Goal: Transaction & Acquisition: Purchase product/service

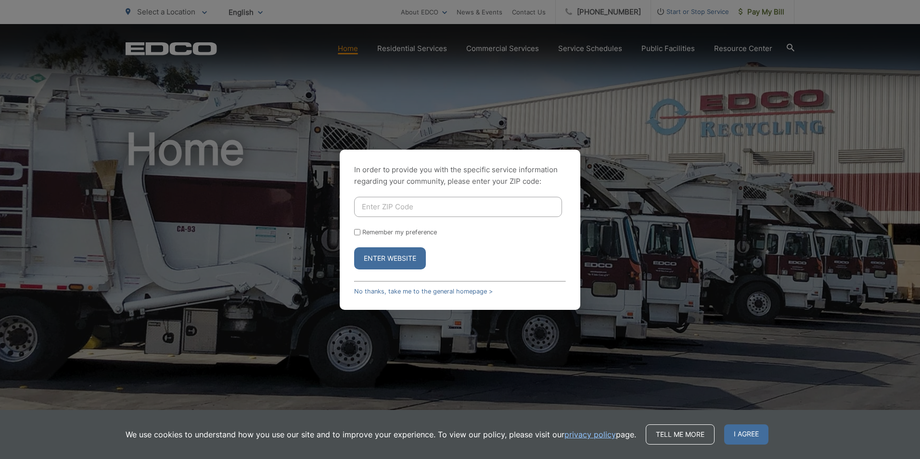
click at [371, 210] on input "Enter ZIP Code" at bounding box center [458, 207] width 208 height 20
type input "92026"
click at [381, 256] on button "Enter Website" at bounding box center [390, 258] width 72 height 22
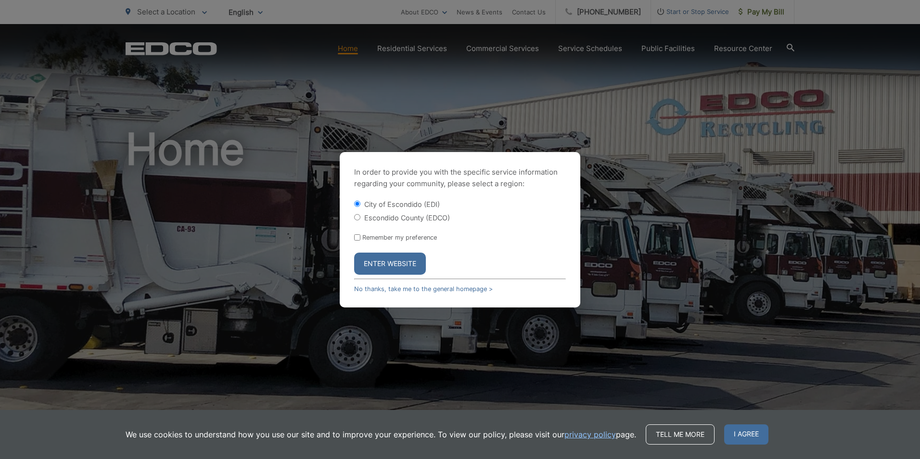
click at [388, 217] on label "Escondido County (EDCO)" at bounding box center [407, 218] width 86 height 8
click at [360, 217] on input "Escondido County (EDCO)" at bounding box center [357, 217] width 6 height 6
radio input "true"
click at [385, 259] on button "Enter Website" at bounding box center [390, 264] width 72 height 22
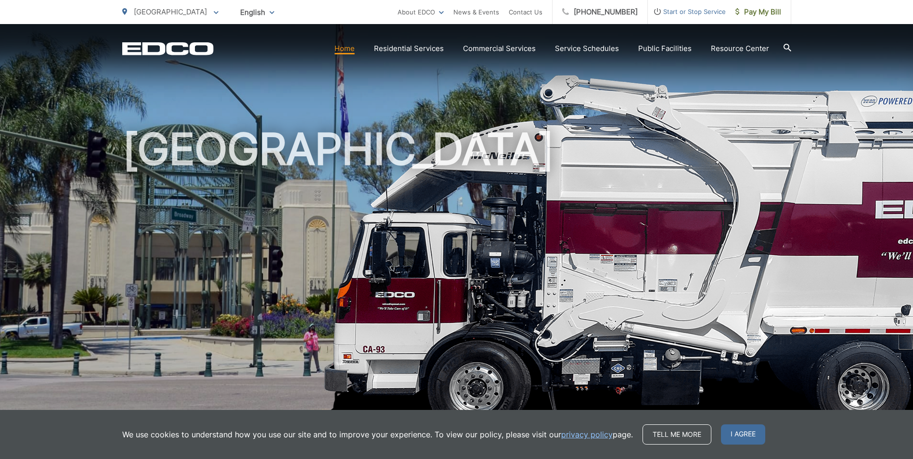
click at [655, 87] on div "[GEOGRAPHIC_DATA]" at bounding box center [456, 222] width 669 height 397
click at [756, 15] on span "Pay My Bill" at bounding box center [758, 12] width 46 height 12
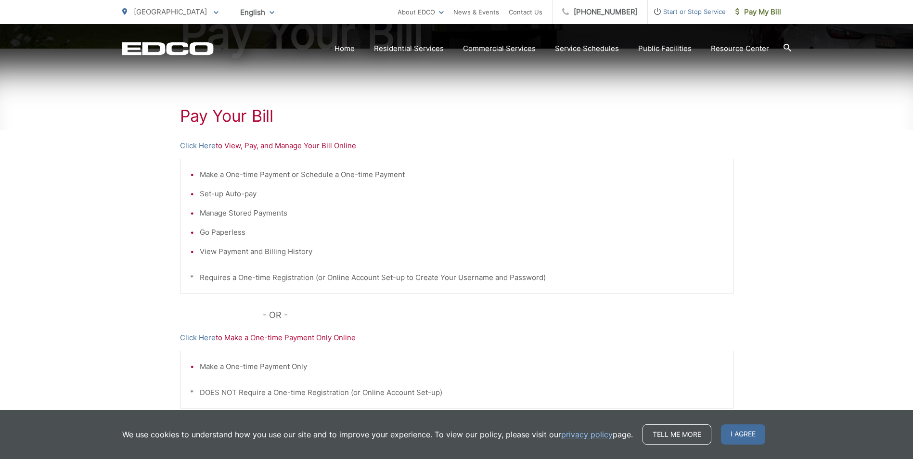
scroll to position [144, 0]
click at [197, 147] on link "Click Here" at bounding box center [198, 146] width 36 height 12
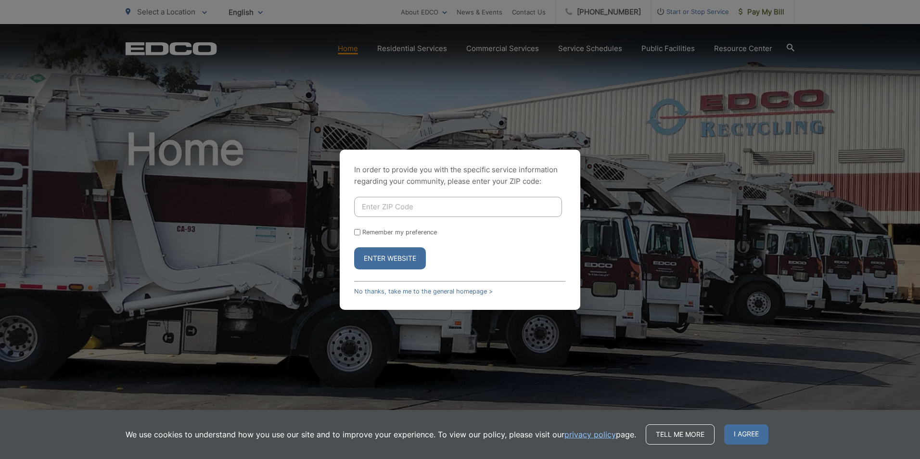
click at [389, 204] on input "Enter ZIP Code" at bounding box center [458, 207] width 208 height 20
type input "92026"
click at [383, 259] on button "Enter Website" at bounding box center [390, 258] width 72 height 22
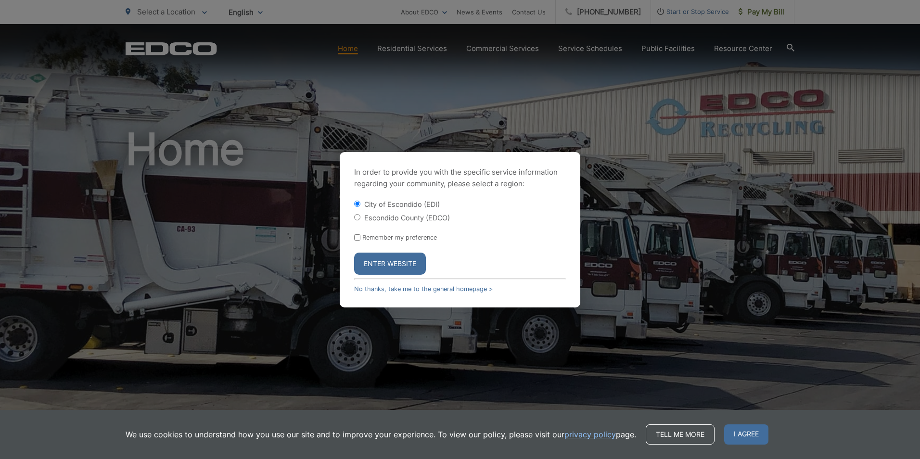
click at [391, 214] on label "Escondido County (EDCO)" at bounding box center [407, 218] width 86 height 8
click at [360, 214] on input "Escondido County (EDCO)" at bounding box center [357, 217] width 6 height 6
radio input "true"
click at [355, 238] on input "Remember my preference" at bounding box center [357, 237] width 6 height 6
checkbox input "true"
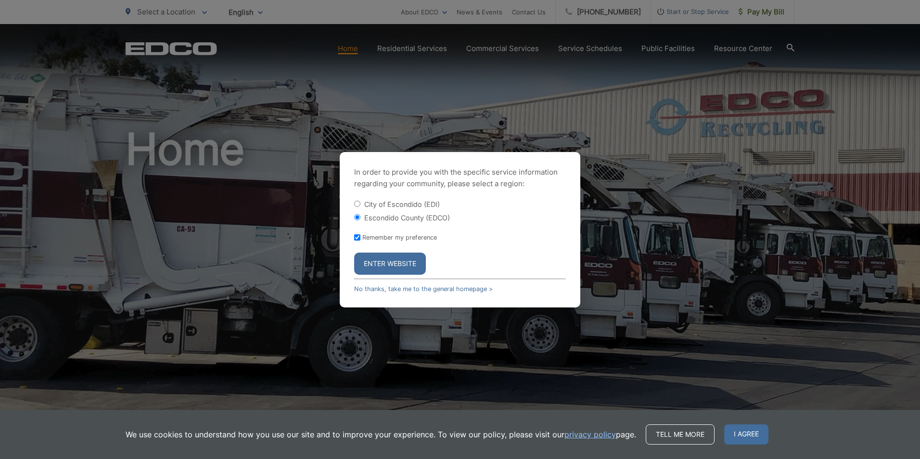
click at [371, 265] on button "Enter Website" at bounding box center [390, 264] width 72 height 22
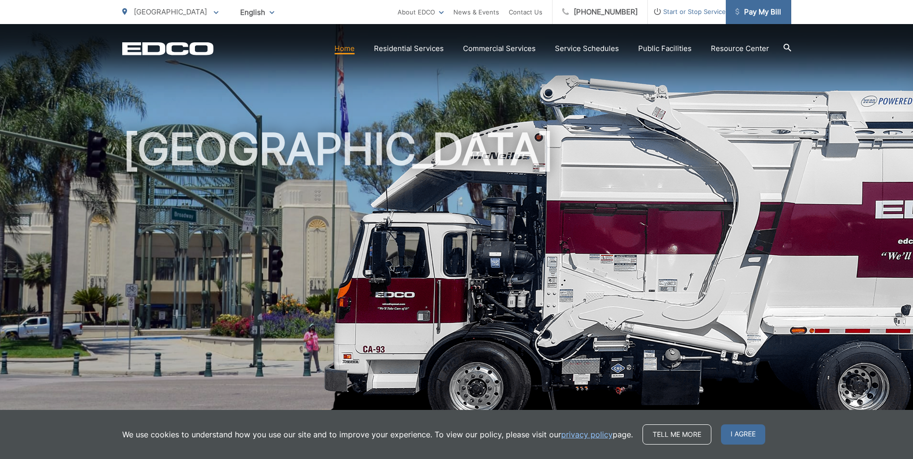
click at [751, 11] on span "Pay My Bill" at bounding box center [758, 12] width 46 height 12
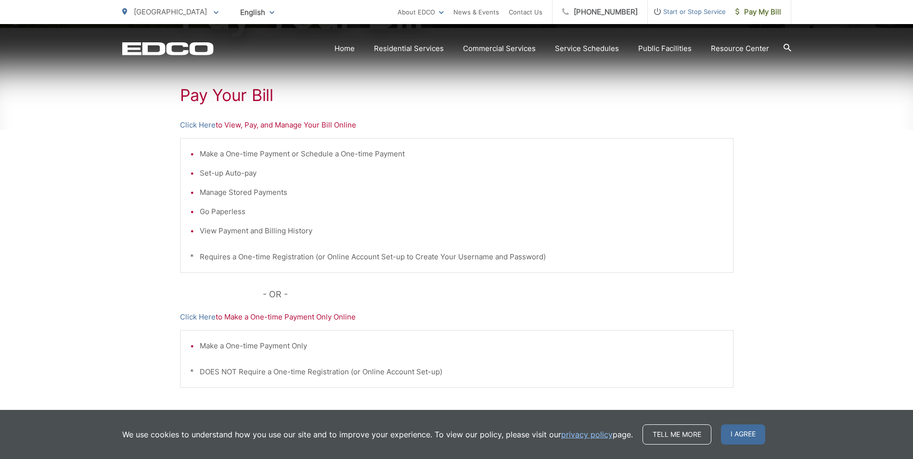
scroll to position [225, 0]
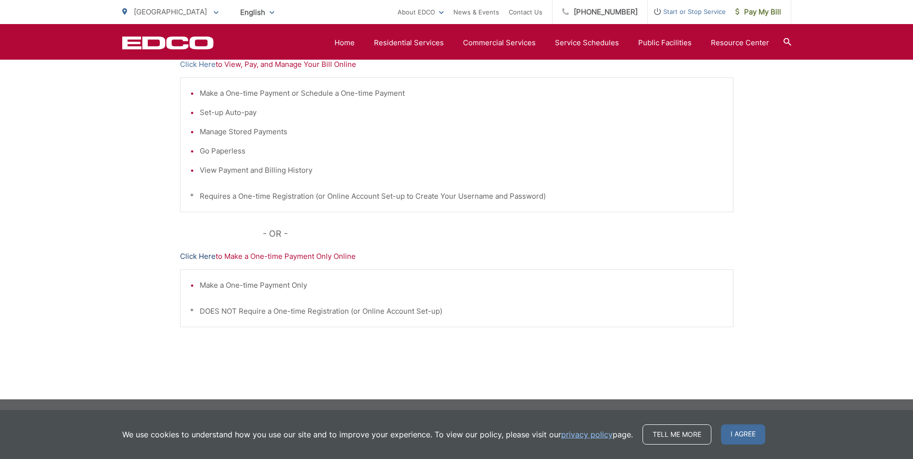
click at [194, 255] on link "Click Here" at bounding box center [198, 257] width 36 height 12
click at [351, 45] on link "Home" at bounding box center [344, 43] width 20 height 12
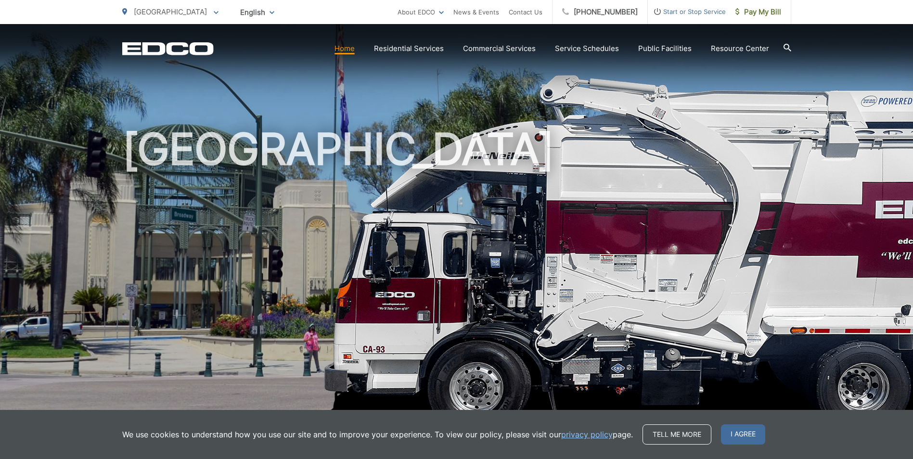
click at [401, 106] on div "[GEOGRAPHIC_DATA]" at bounding box center [456, 222] width 669 height 397
